Goal: Transaction & Acquisition: Purchase product/service

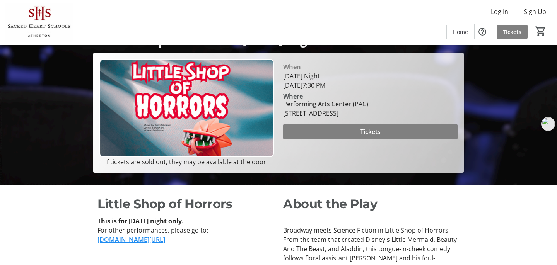
scroll to position [68, 0]
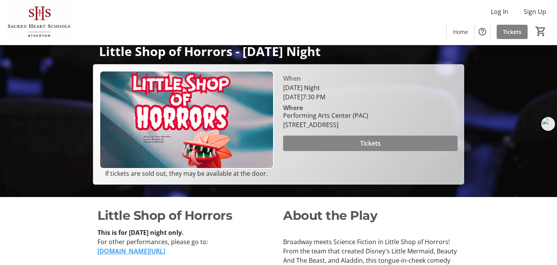
click at [344, 153] on span at bounding box center [370, 143] width 174 height 19
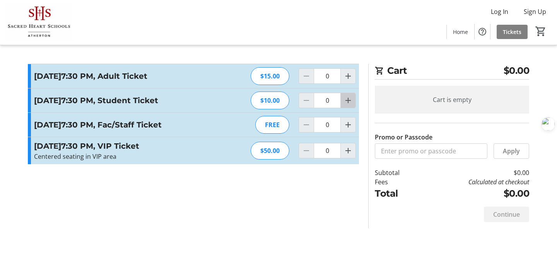
click at [350, 105] on mat-icon "Increment by one" at bounding box center [347, 100] width 9 height 9
type input "1"
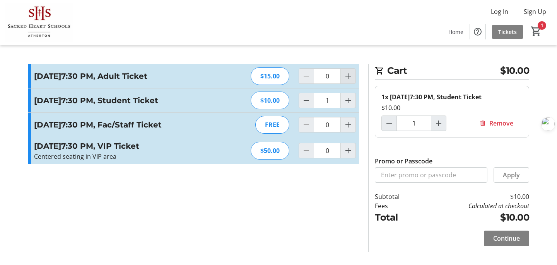
click at [346, 81] on mat-icon "Increment by one" at bounding box center [347, 76] width 9 height 9
type input "1"
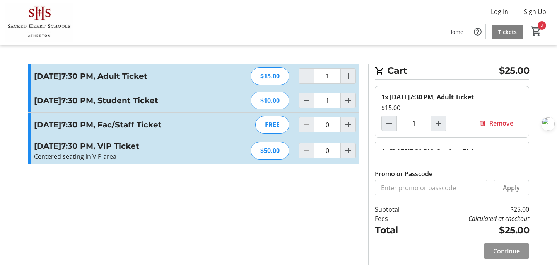
click at [496, 253] on span "Continue" at bounding box center [506, 251] width 27 height 9
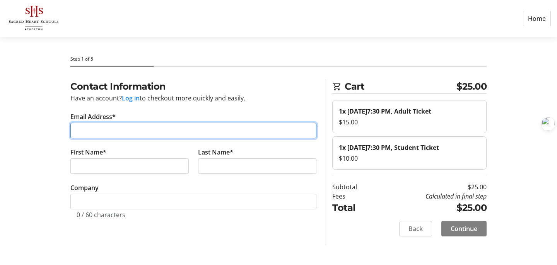
click at [161, 128] on input "Email Address*" at bounding box center [193, 130] width 246 height 15
type input "[EMAIL_ADDRESS][DOMAIN_NAME]"
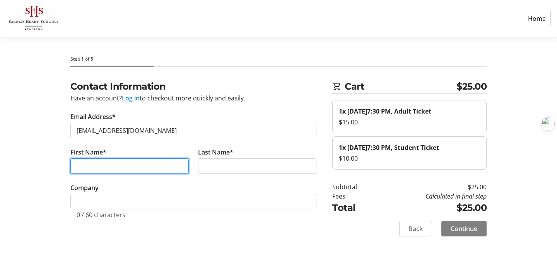
type input "Junling"
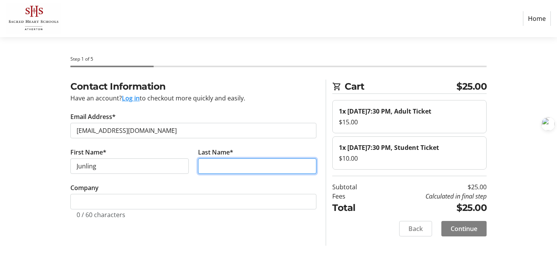
type input "Ma"
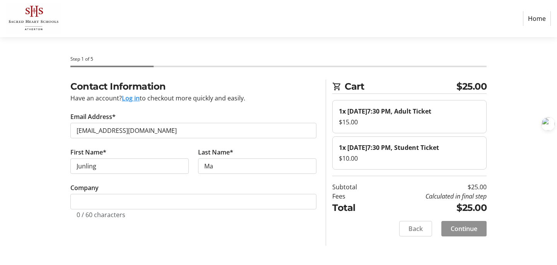
click at [455, 234] on span "Continue" at bounding box center [464, 228] width 27 height 9
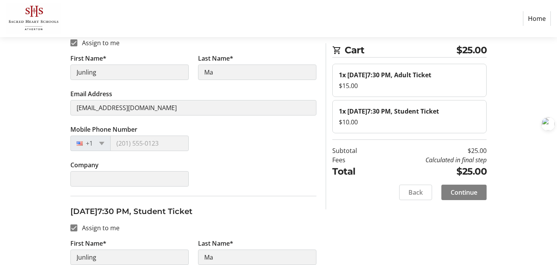
scroll to position [139, 0]
click at [101, 144] on span at bounding box center [101, 143] width 5 height 3
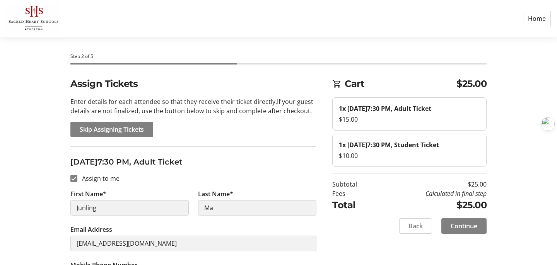
scroll to position [0, 0]
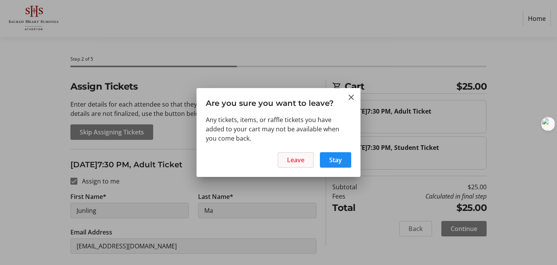
click at [297, 162] on span "Leave" at bounding box center [295, 159] width 17 height 9
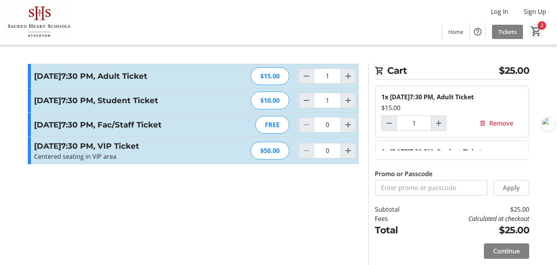
click at [539, 30] on mat-icon "2" at bounding box center [536, 32] width 12 height 12
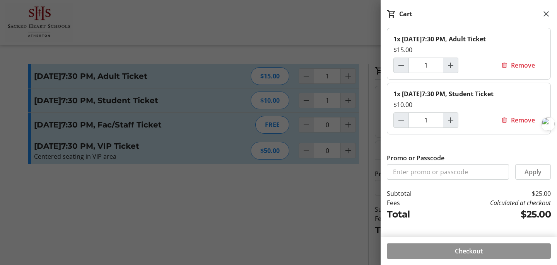
click at [448, 253] on span at bounding box center [469, 251] width 164 height 19
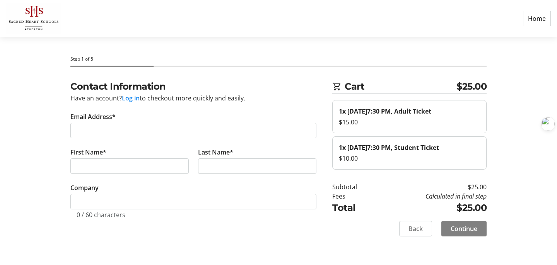
click at [129, 99] on button "Log in" at bounding box center [131, 98] width 18 height 9
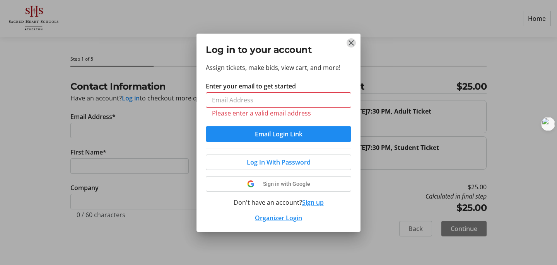
click at [350, 46] on mat-icon "Close" at bounding box center [351, 42] width 9 height 9
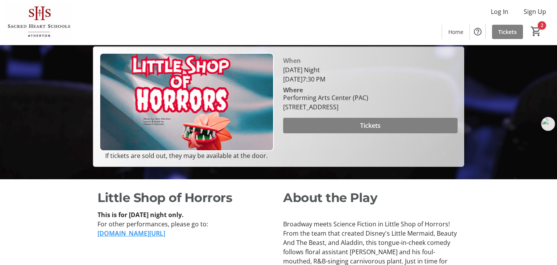
scroll to position [84, 0]
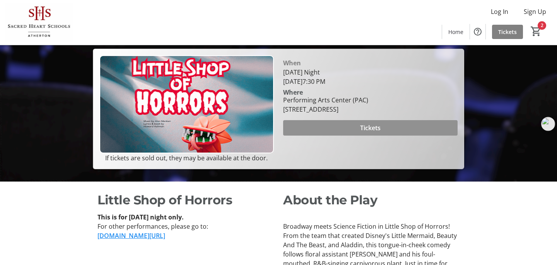
click at [360, 133] on span "Tickets" at bounding box center [370, 127] width 20 height 9
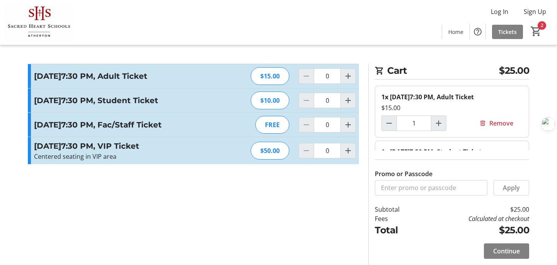
type input "1"
click at [498, 255] on span "Continue" at bounding box center [506, 251] width 27 height 9
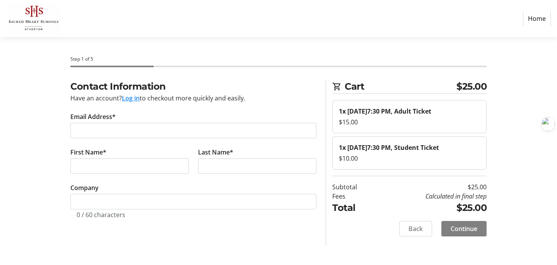
click at [136, 101] on button "Log in" at bounding box center [131, 98] width 18 height 9
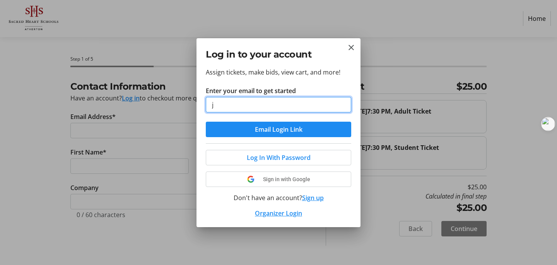
type input "[EMAIL_ADDRESS][DOMAIN_NAME]"
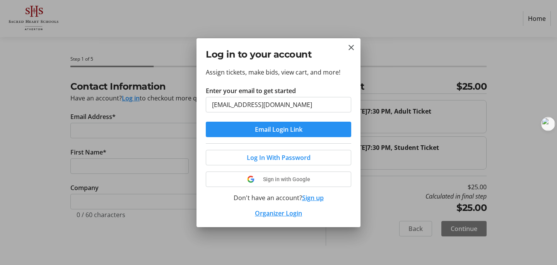
click at [268, 134] on span "submit" at bounding box center [278, 129] width 145 height 19
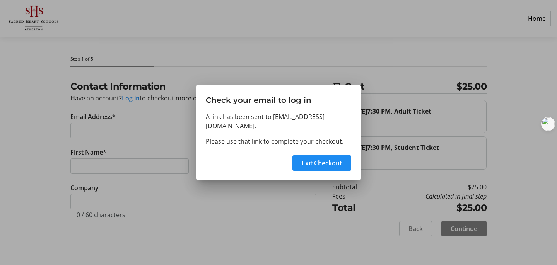
click at [272, 194] on div at bounding box center [278, 132] width 557 height 265
click at [345, 156] on span at bounding box center [321, 163] width 59 height 19
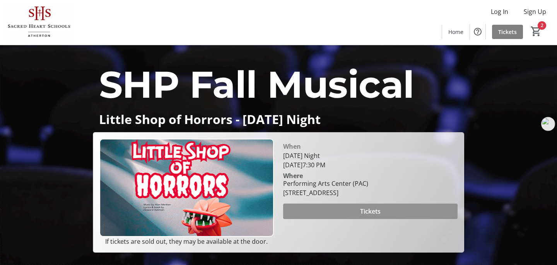
click at [352, 220] on span at bounding box center [370, 211] width 174 height 19
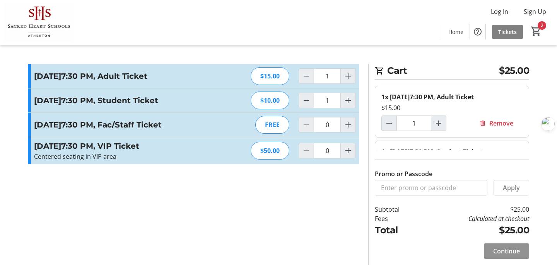
click at [494, 254] on span "Continue" at bounding box center [506, 251] width 27 height 9
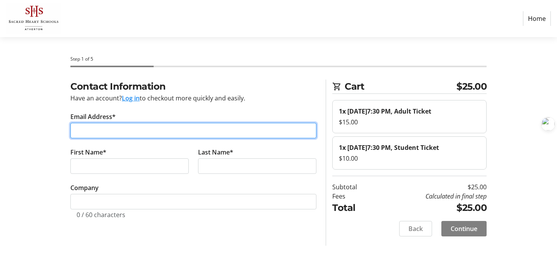
click at [136, 128] on input "Email Address*" at bounding box center [193, 130] width 246 height 15
type input "[EMAIL_ADDRESS][DOMAIN_NAME]"
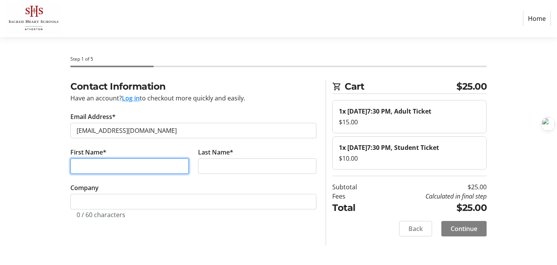
type input "Junling"
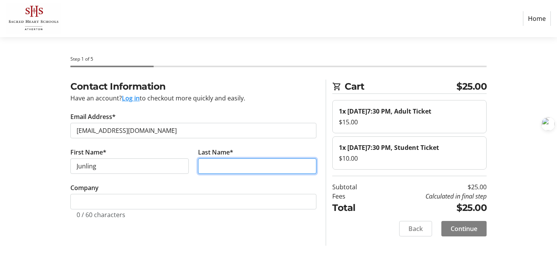
type input "Ma"
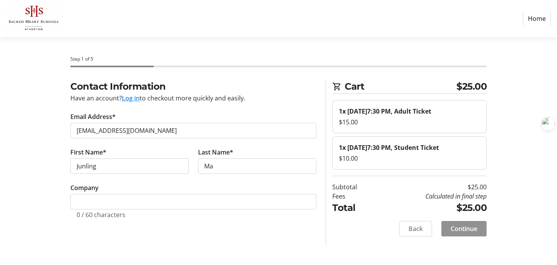
click at [466, 234] on span "Continue" at bounding box center [464, 228] width 27 height 9
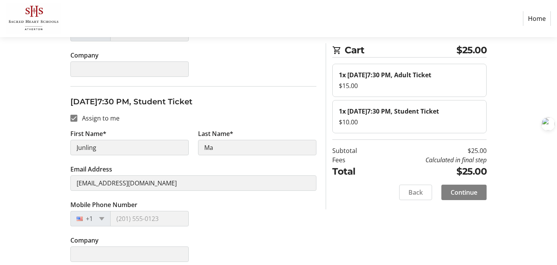
scroll to position [246, 0]
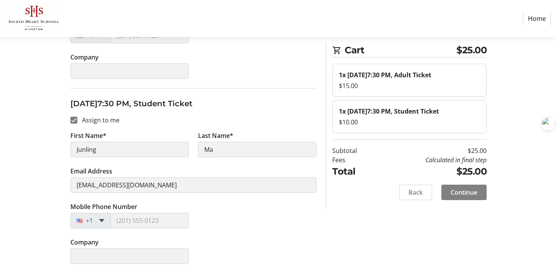
click at [103, 222] on span at bounding box center [101, 220] width 5 height 3
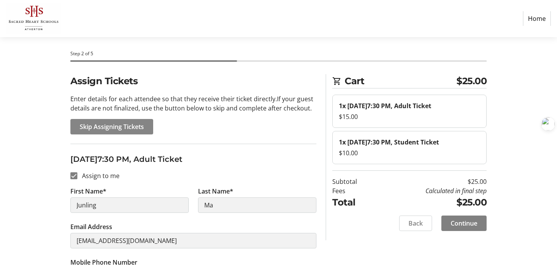
scroll to position [0, 0]
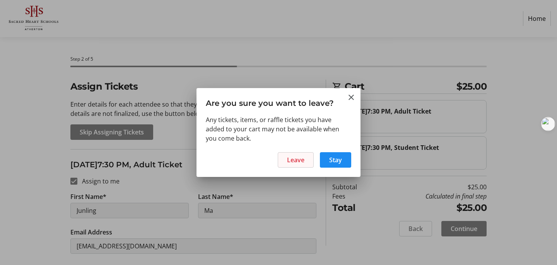
click at [302, 161] on span "Leave" at bounding box center [295, 159] width 17 height 9
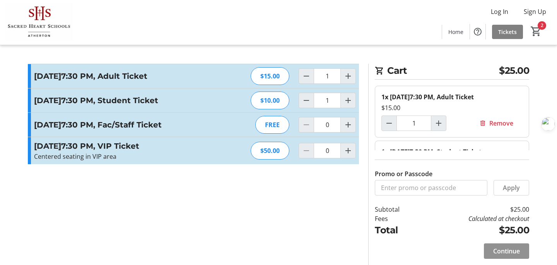
click at [519, 250] on span "Continue" at bounding box center [506, 251] width 27 height 9
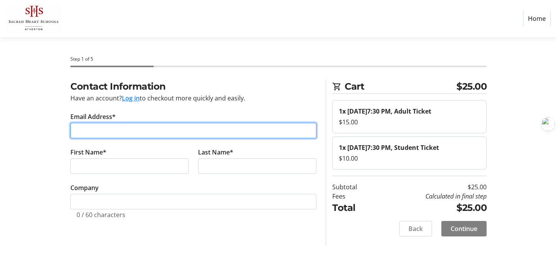
click at [151, 131] on input "Email Address*" at bounding box center [193, 130] width 246 height 15
type input "[EMAIL_ADDRESS][DOMAIN_NAME]"
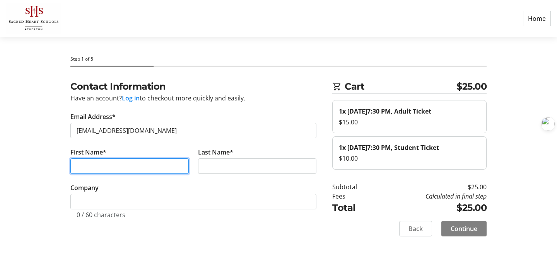
type input "Junling"
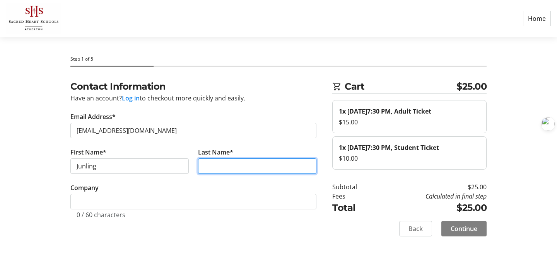
type input "Ma"
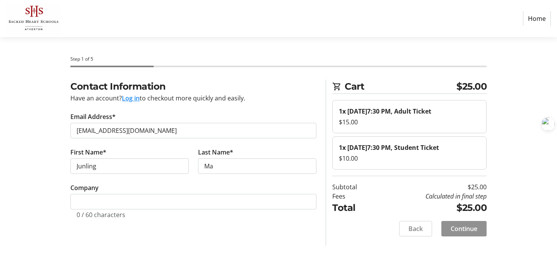
click at [471, 234] on span "Continue" at bounding box center [464, 228] width 27 height 9
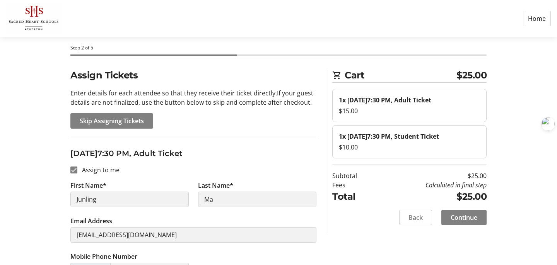
scroll to position [7, 0]
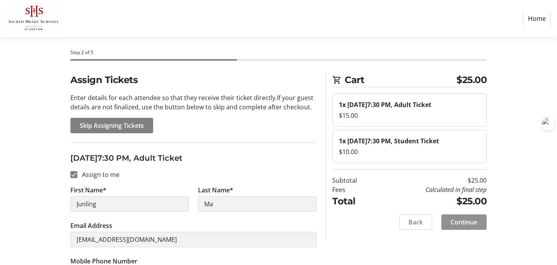
click at [474, 232] on span at bounding box center [463, 222] width 45 height 19
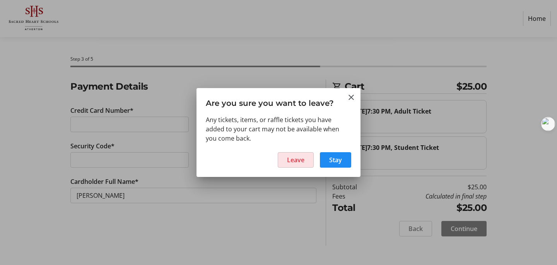
click at [296, 161] on span "Leave" at bounding box center [295, 159] width 17 height 9
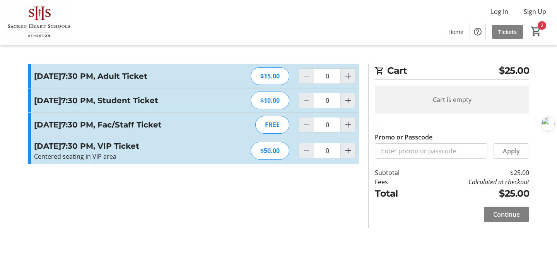
type input "1"
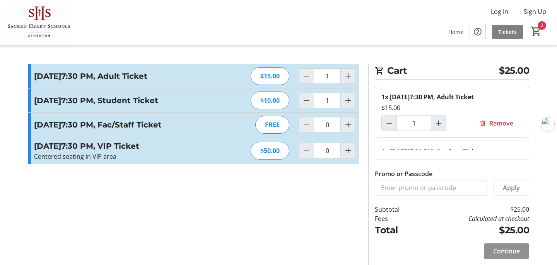
click at [499, 250] on span "Continue" at bounding box center [506, 251] width 27 height 9
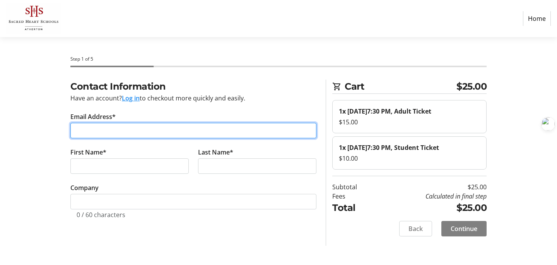
click at [184, 127] on input "Email Address*" at bounding box center [193, 130] width 246 height 15
type input "[EMAIL_ADDRESS][DOMAIN_NAME]"
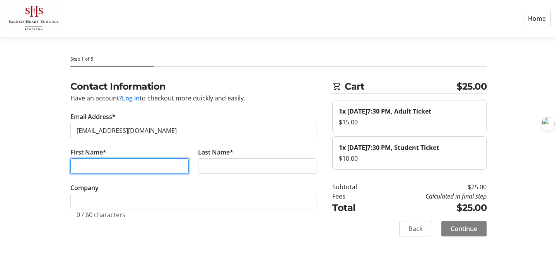
type input "Junling"
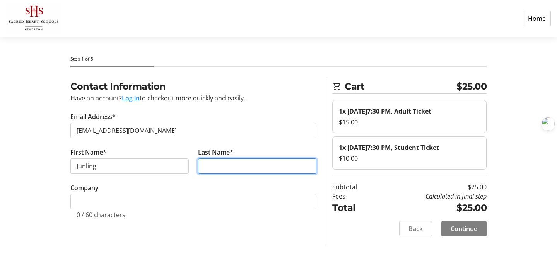
type input "Ma"
click at [459, 234] on span "Continue" at bounding box center [464, 228] width 27 height 9
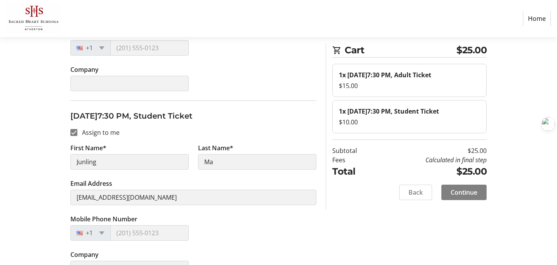
scroll to position [237, 0]
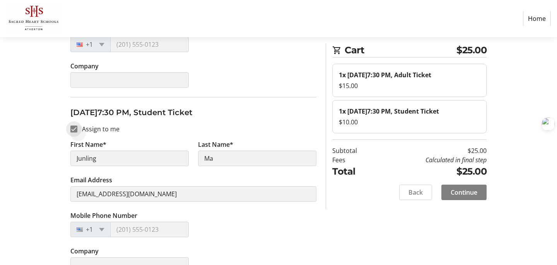
click at [74, 129] on input "Assign to me" at bounding box center [73, 129] width 7 height 7
checkbox input "false"
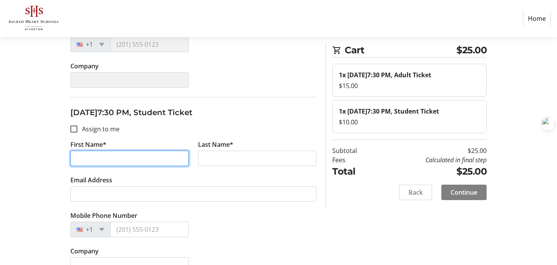
click at [115, 163] on input "First Name*" at bounding box center [129, 158] width 118 height 15
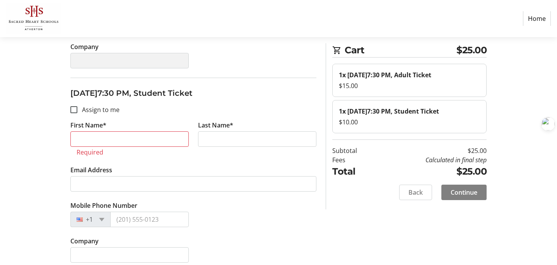
scroll to position [264, 0]
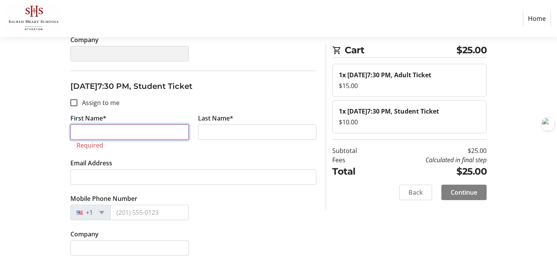
click at [122, 128] on input "First Name*" at bounding box center [129, 132] width 118 height 15
type input "[PERSON_NAME]"
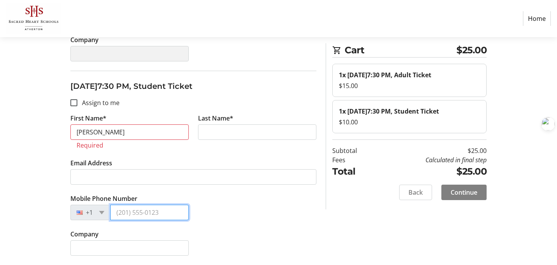
type input "[PHONE_NUMBER]"
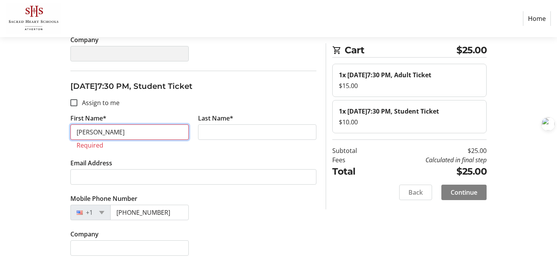
scroll to position [255, 0]
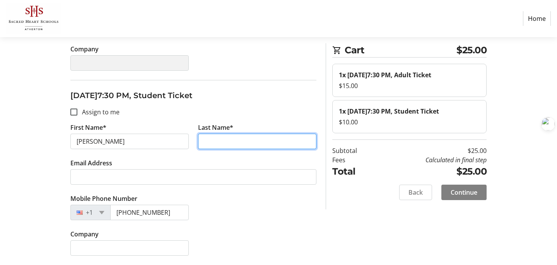
click at [224, 142] on input "Last Name*" at bounding box center [257, 141] width 118 height 15
type input "Ma"
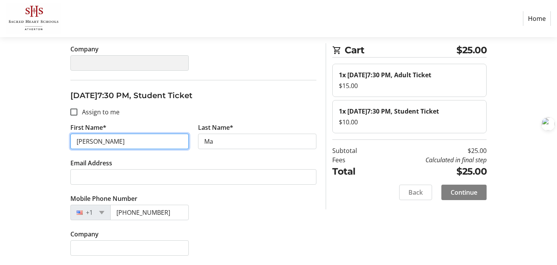
click at [125, 142] on input "[PERSON_NAME]" at bounding box center [129, 141] width 118 height 15
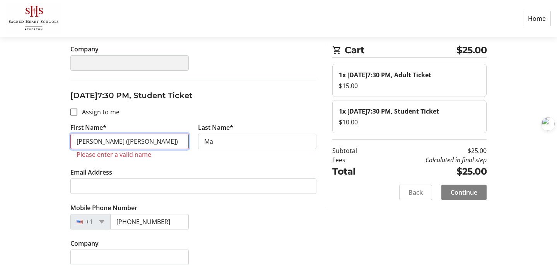
type input "[PERSON_NAME] ([PERSON_NAME])"
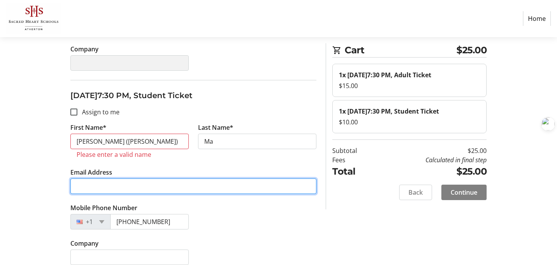
click at [95, 188] on input "Email Address" at bounding box center [193, 186] width 246 height 15
type input "[EMAIL_ADDRESS][DOMAIN_NAME]"
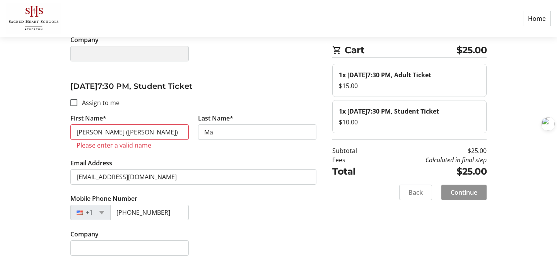
click at [473, 197] on span "Continue" at bounding box center [464, 192] width 27 height 9
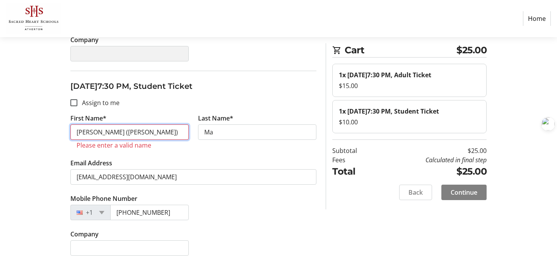
click at [142, 134] on input "[PERSON_NAME] ([PERSON_NAME])" at bounding box center [129, 132] width 118 height 15
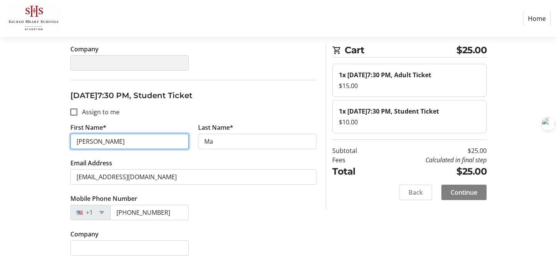
type input "[PERSON_NAME]"
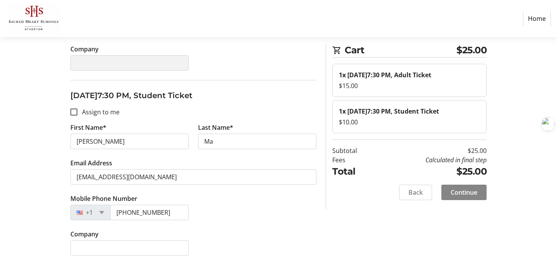
click at [467, 197] on span "Continue" at bounding box center [464, 192] width 27 height 9
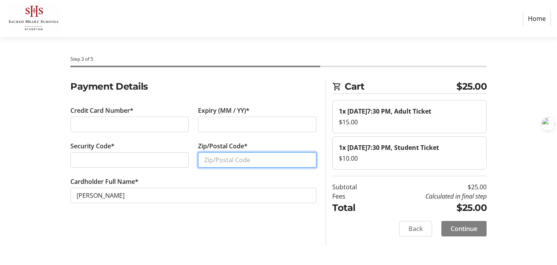
click at [221, 163] on input "Zip/Postal Code*" at bounding box center [257, 159] width 118 height 15
type input "94402"
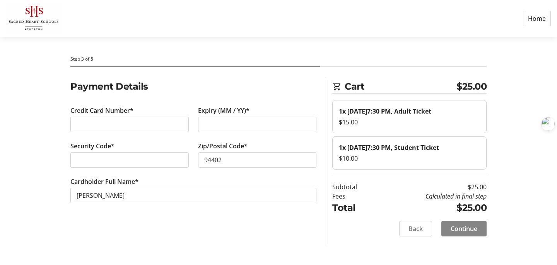
click at [463, 234] on span "Continue" at bounding box center [464, 228] width 27 height 9
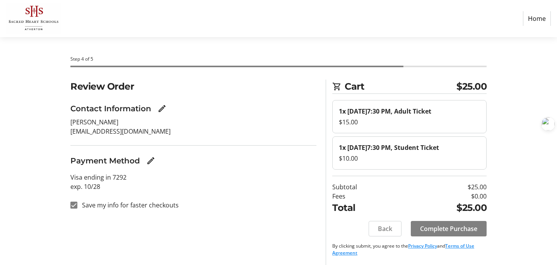
scroll to position [10, 0]
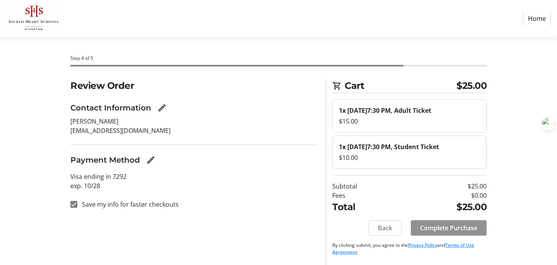
click at [455, 229] on span "Complete Purchase" at bounding box center [448, 228] width 57 height 9
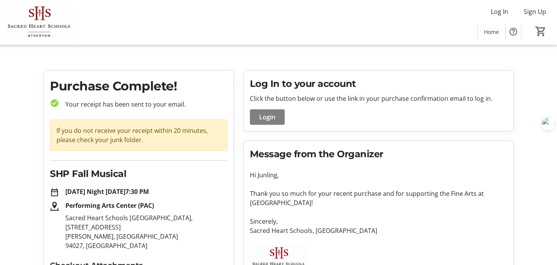
scroll to position [75, 0]
